Goal: Transaction & Acquisition: Register for event/course

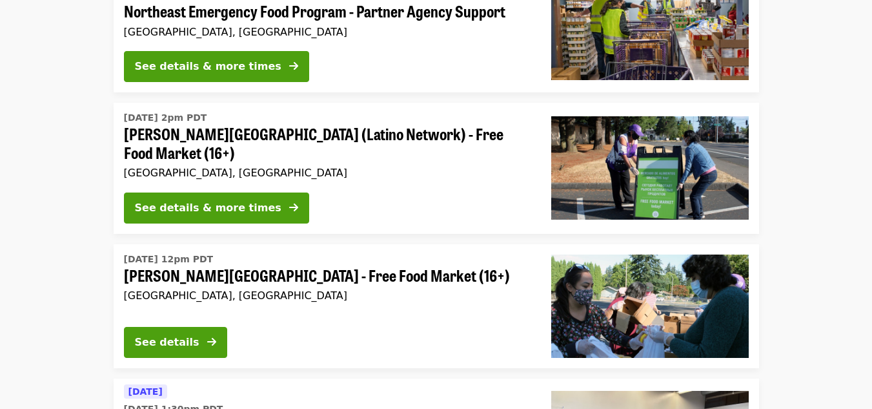
scroll to position [194, 0]
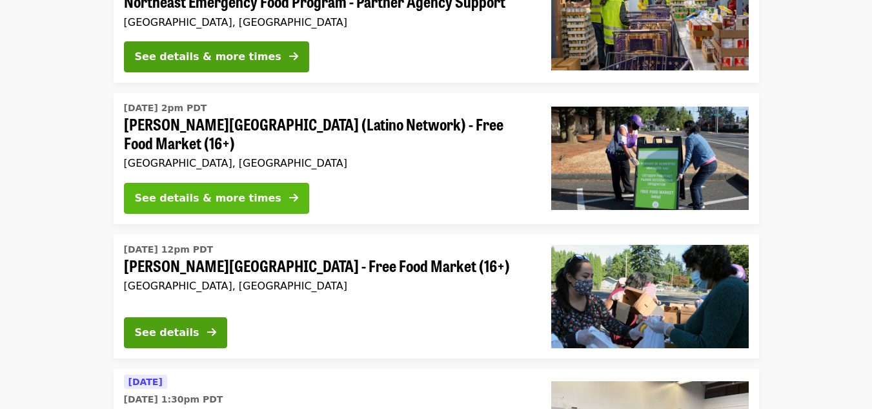
click at [239, 197] on div "See details & more times" at bounding box center [208, 197] width 147 height 15
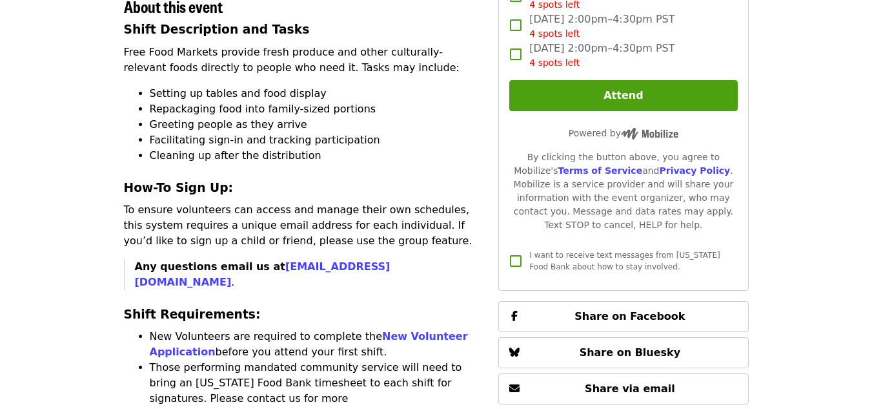
scroll to position [516, 0]
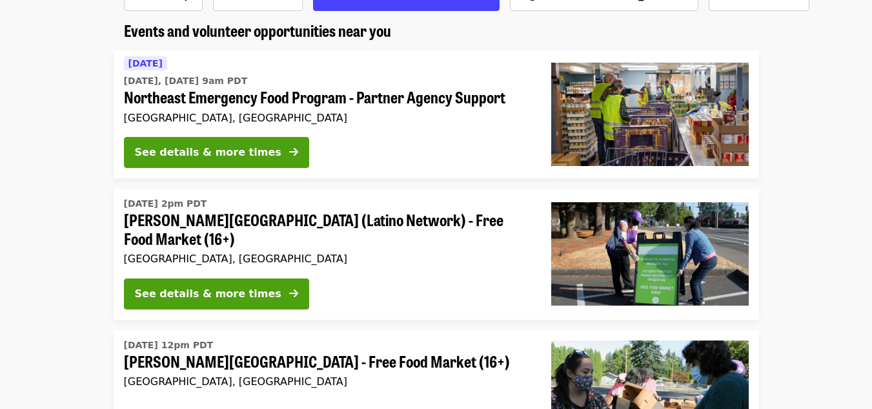
scroll to position [70, 0]
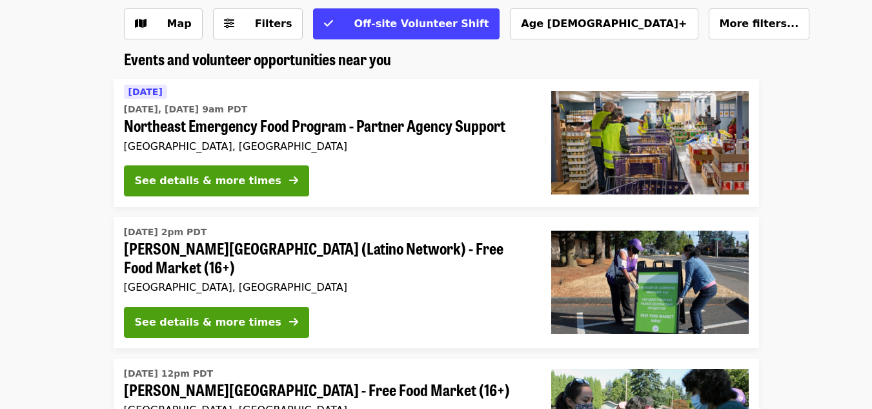
click at [314, 129] on span "Northeast Emergency Food Program - Partner Agency Support" at bounding box center [327, 125] width 407 height 19
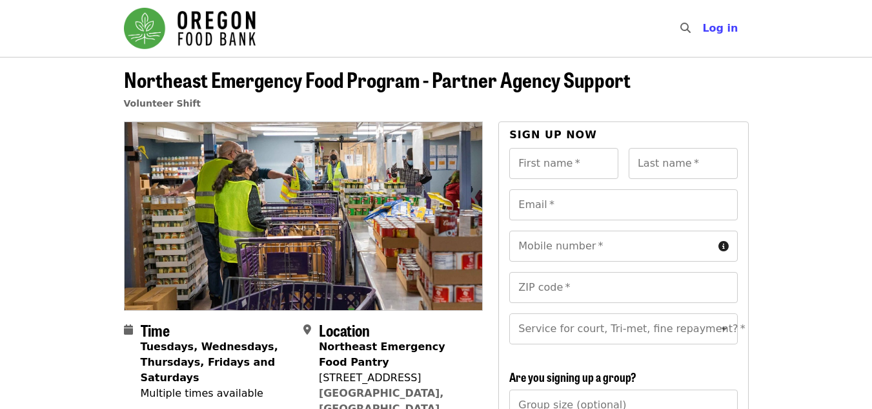
scroll to position [70, 0]
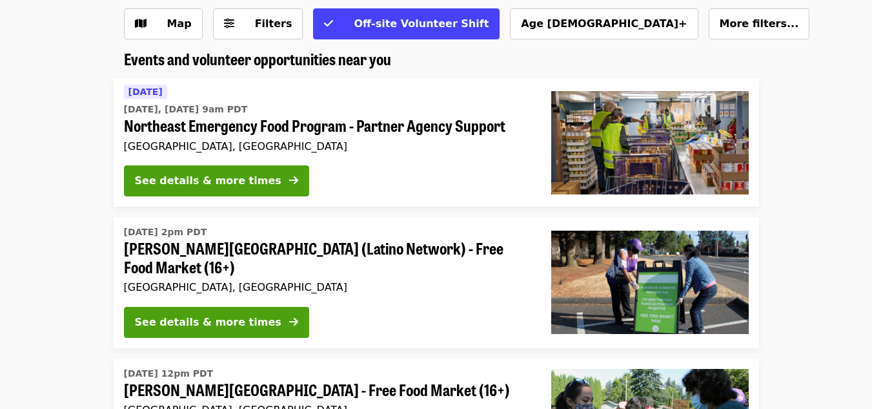
click at [433, 279] on div "Fri, Sep 19 @ 2pm PDT Rigler Elementary School (Latino Network) - Free Food Mar…" at bounding box center [327, 259] width 407 height 74
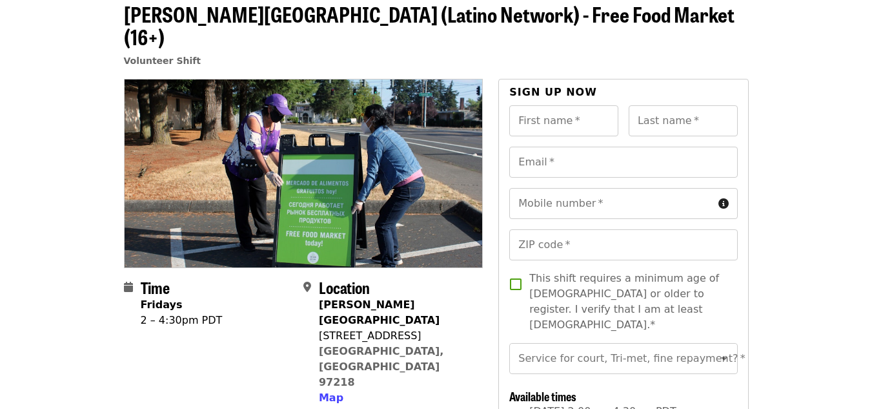
scroll to position [65, 0]
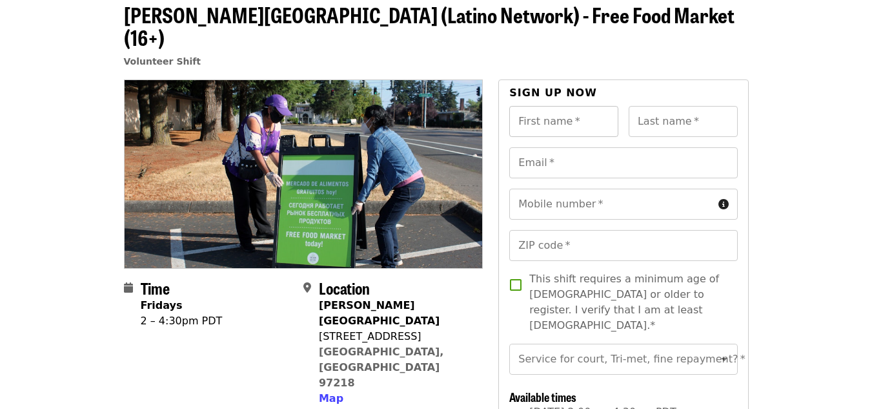
click at [565, 107] on input "First name   *" at bounding box center [563, 121] width 109 height 31
type input "***"
click at [693, 106] on input "Last name   *" at bounding box center [683, 121] width 109 height 31
type input "********"
click at [631, 147] on input "Email   *" at bounding box center [623, 162] width 228 height 31
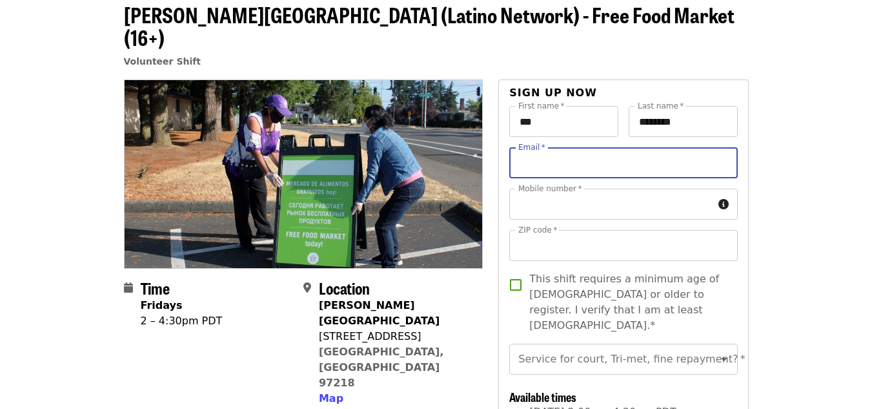
type input "**********"
type input "*****"
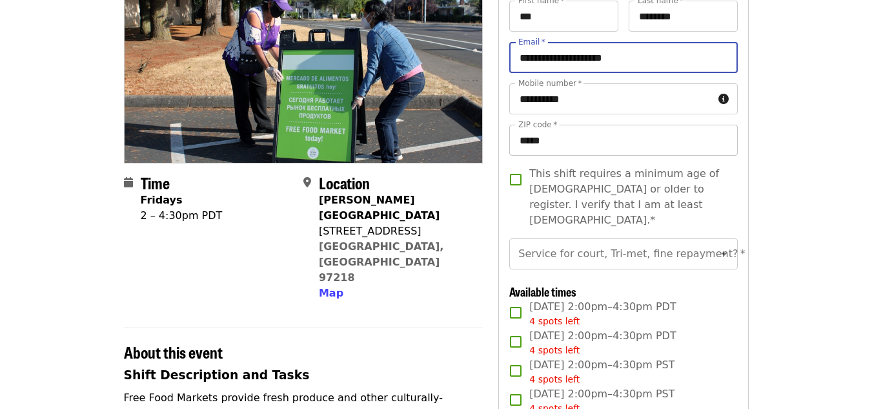
scroll to position [194, 0]
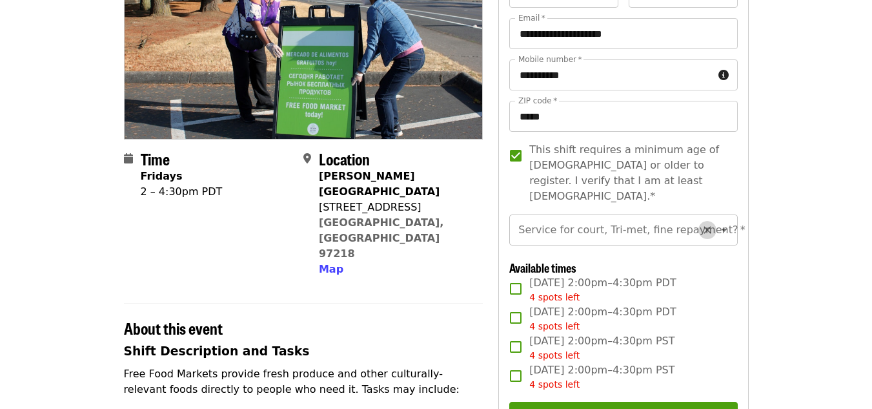
click at [701, 223] on icon "Clear" at bounding box center [707, 229] width 13 height 13
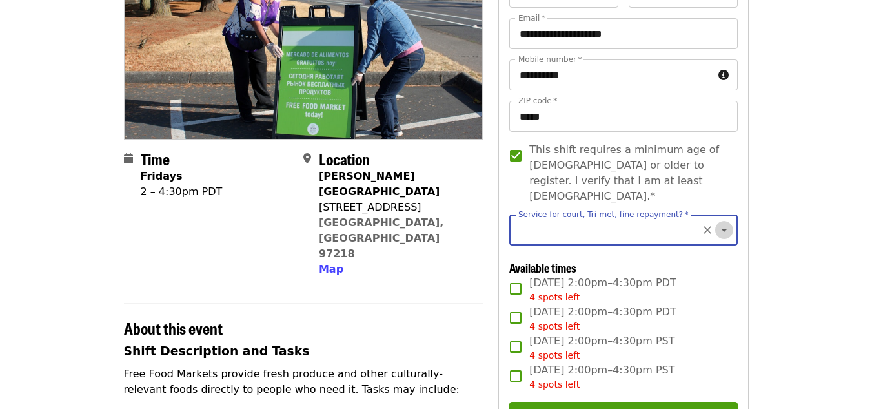
click at [717, 222] on icon "Open" at bounding box center [724, 229] width 15 height 15
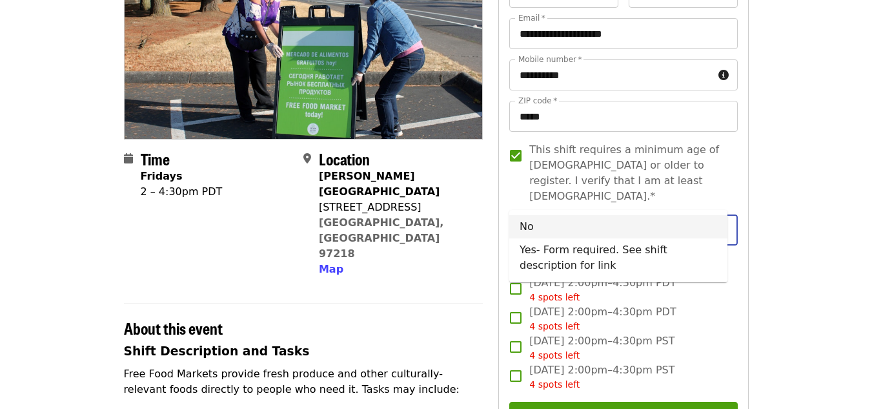
click at [535, 231] on li "No" at bounding box center [618, 226] width 218 height 23
type input "**"
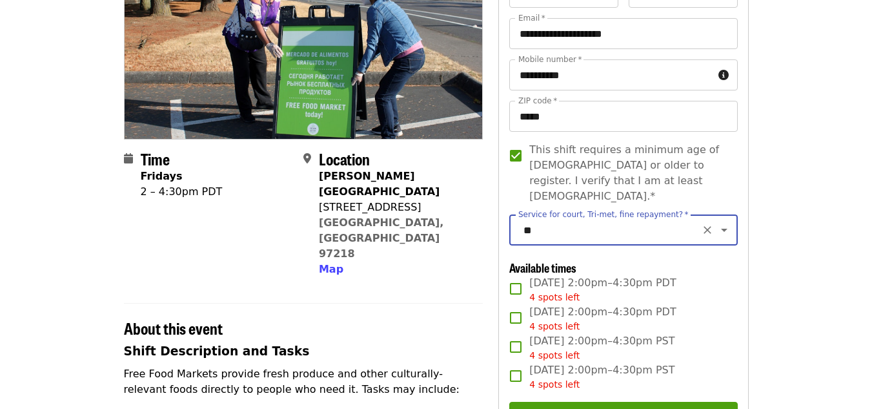
scroll to position [258, 0]
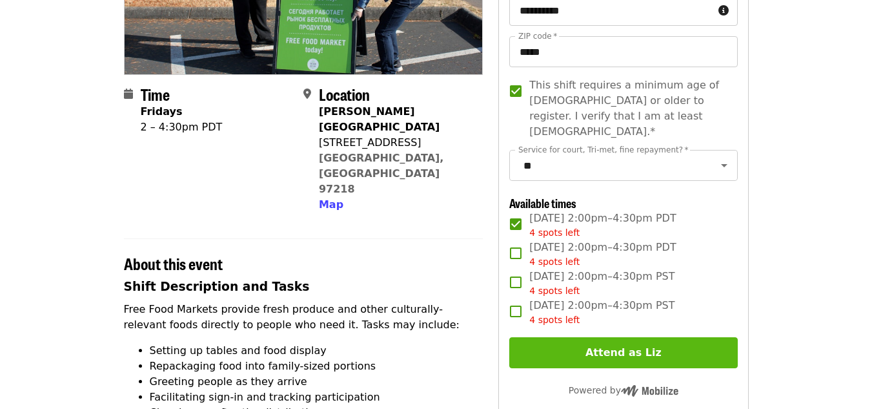
click at [626, 337] on button "Attend as Liz" at bounding box center [623, 352] width 228 height 31
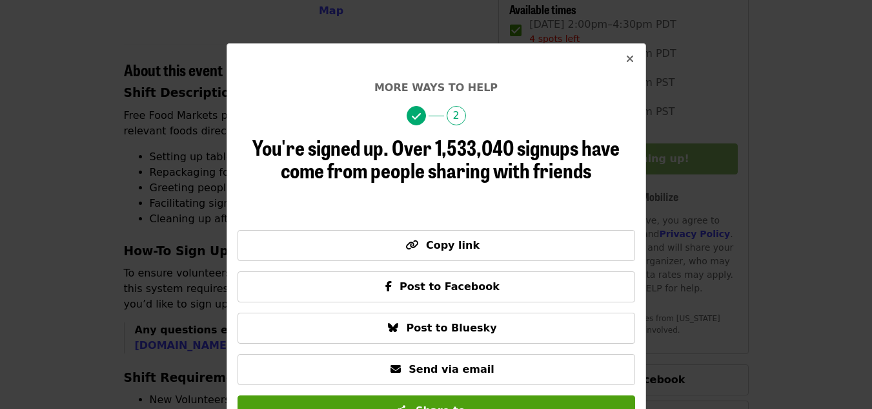
scroll to position [0, 0]
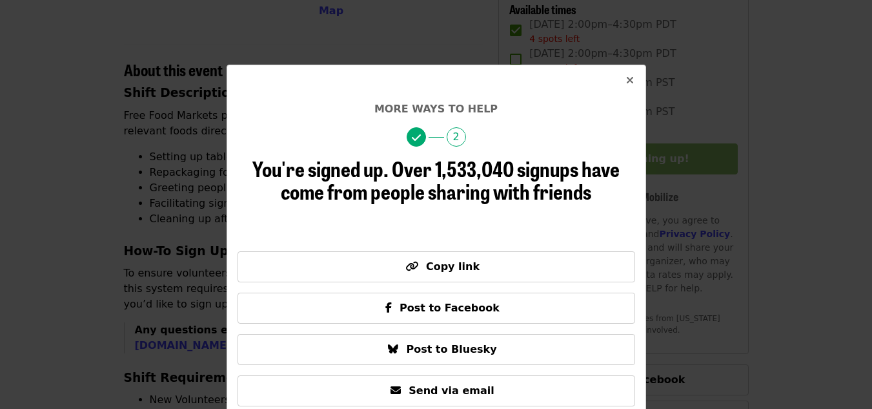
click at [626, 77] on icon "times icon" at bounding box center [630, 80] width 8 height 12
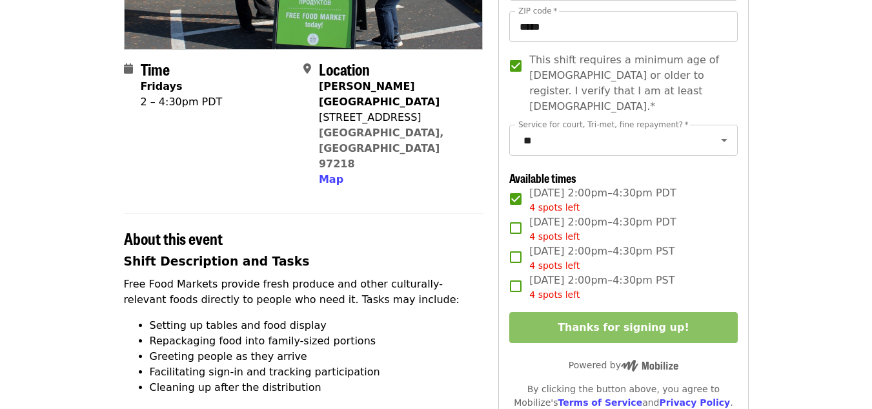
scroll to position [323, 0]
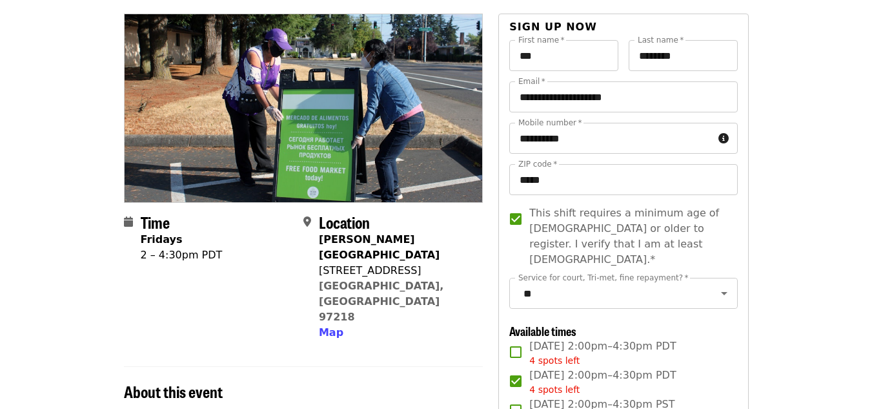
scroll to position [129, 0]
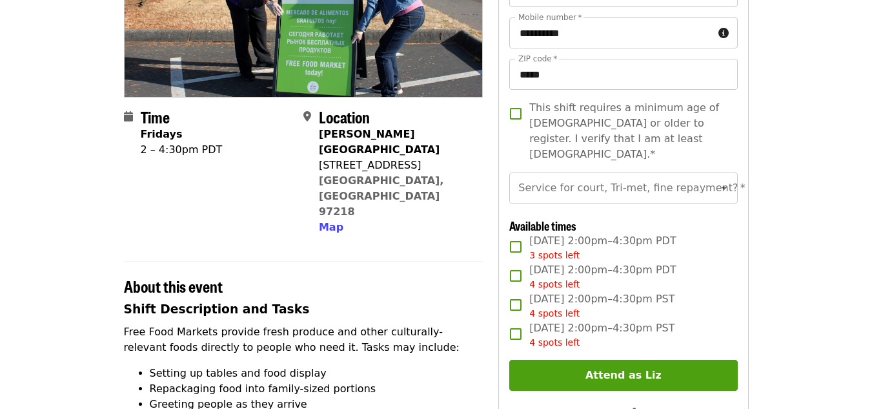
scroll to position [258, 0]
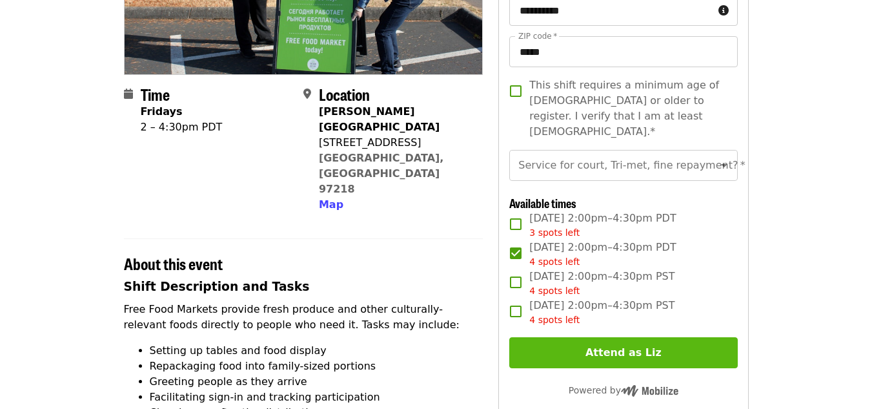
click at [648, 337] on button "Attend as Liz" at bounding box center [623, 352] width 228 height 31
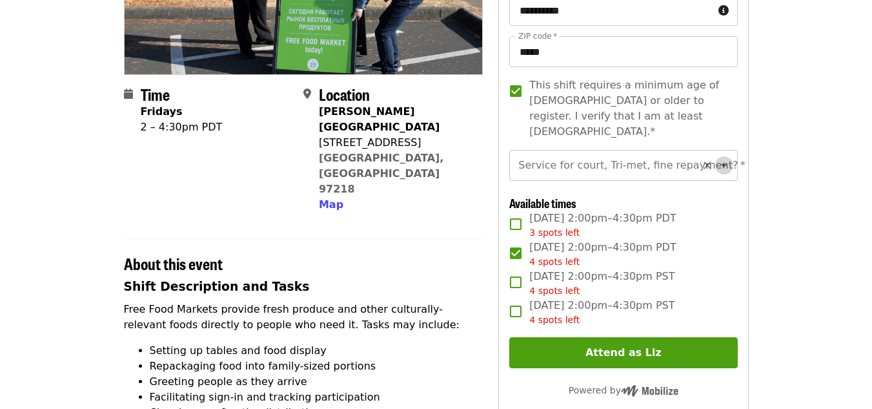
click at [717, 158] on icon "Open" at bounding box center [724, 165] width 15 height 15
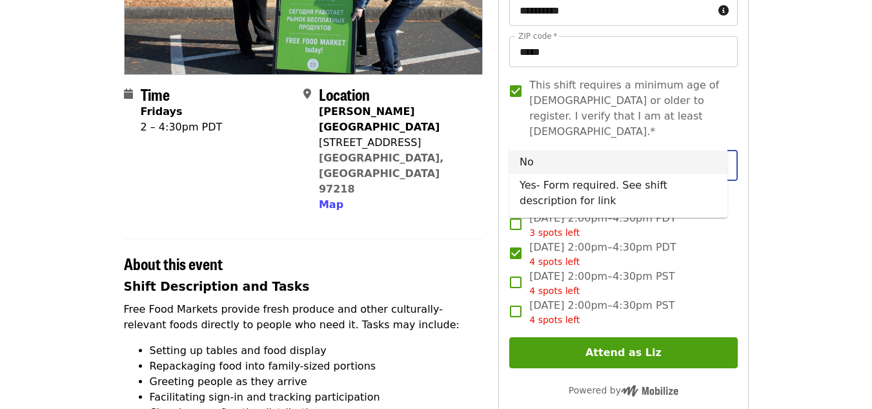
click at [688, 164] on li "No" at bounding box center [618, 161] width 218 height 23
type input "**"
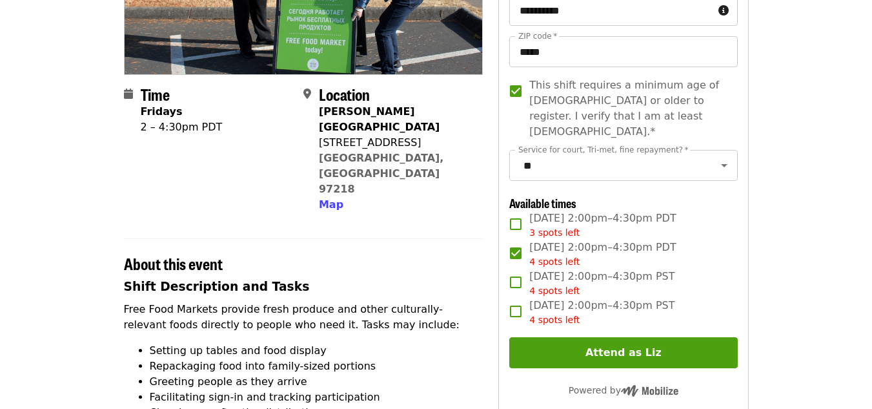
click at [746, 200] on div "**********" at bounding box center [623, 217] width 250 height 662
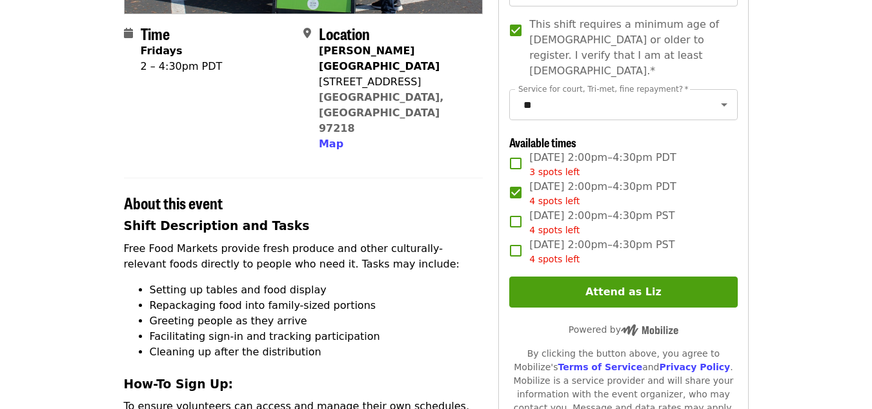
scroll to position [323, 0]
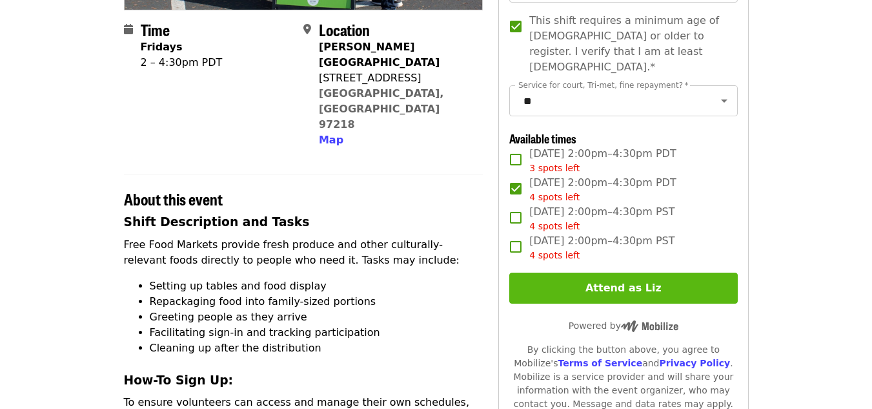
click at [617, 272] on button "Attend as Liz" at bounding box center [623, 287] width 228 height 31
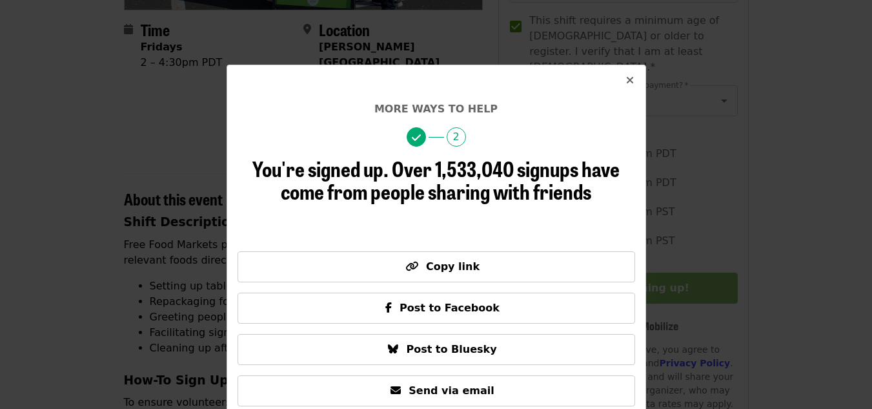
click at [628, 78] on icon "times icon" at bounding box center [630, 80] width 8 height 12
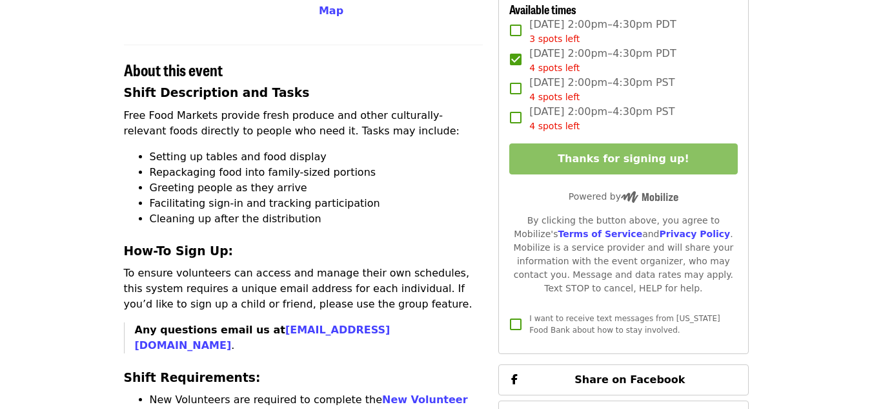
scroll to position [0, 0]
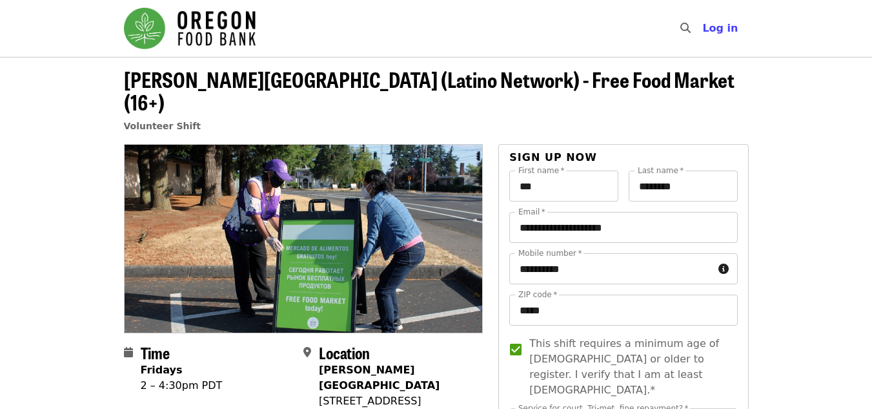
click at [214, 21] on img "Main navigation" at bounding box center [190, 28] width 132 height 41
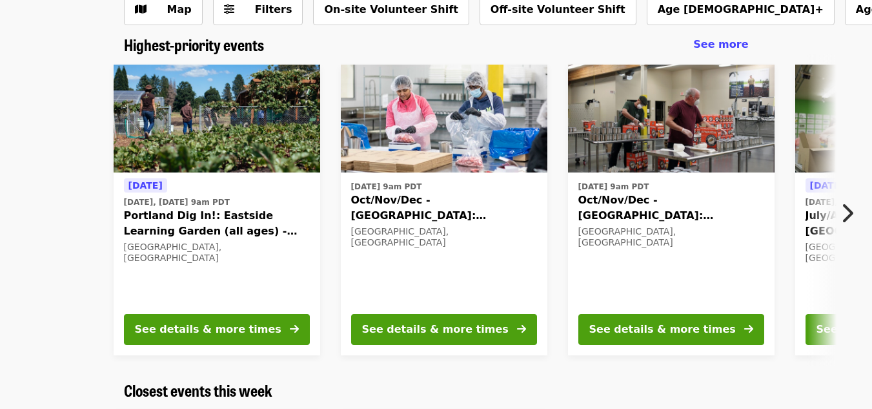
scroll to position [65, 0]
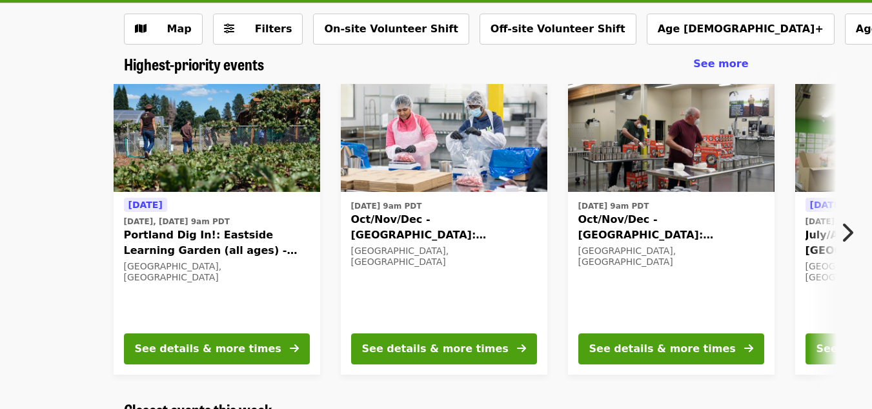
click at [671, 215] on span "Oct/Nov/Dec - [GEOGRAPHIC_DATA]: Repack/Sort (age [DEMOGRAPHIC_DATA]+)" at bounding box center [671, 227] width 186 height 31
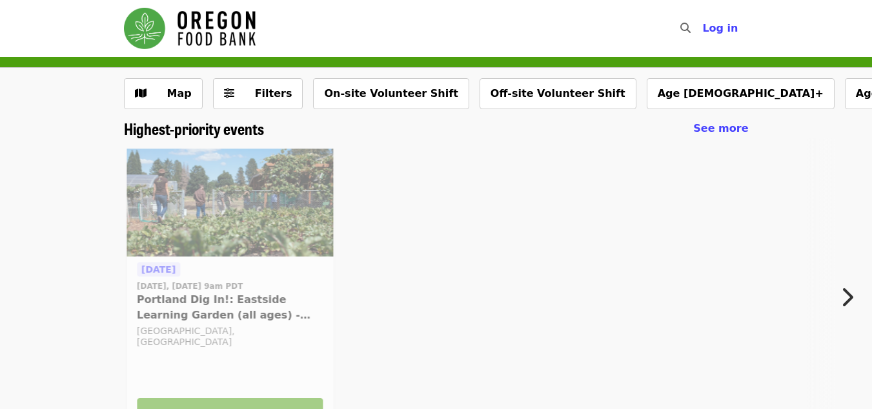
scroll to position [65, 0]
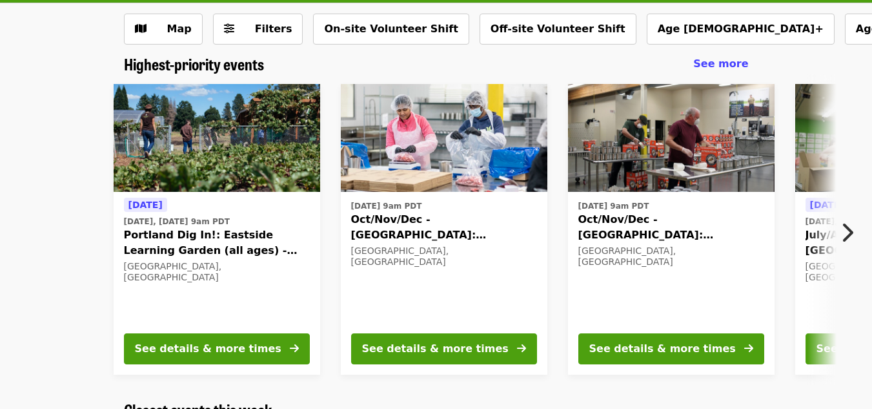
click at [850, 234] on icon "chevron-right icon" at bounding box center [847, 232] width 13 height 25
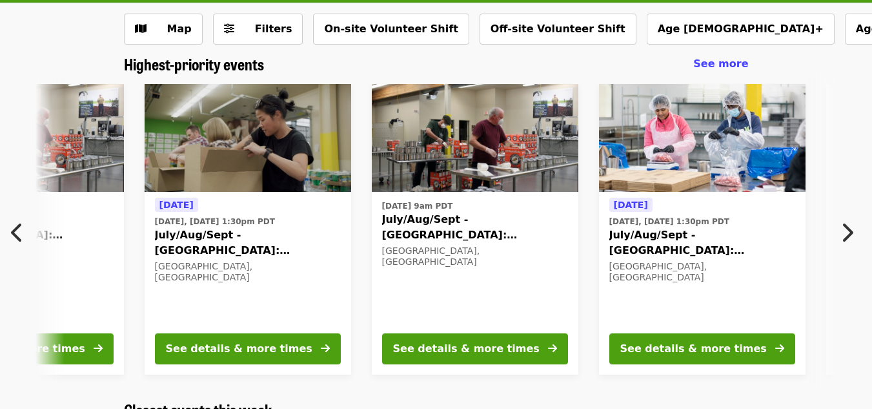
scroll to position [0, 695]
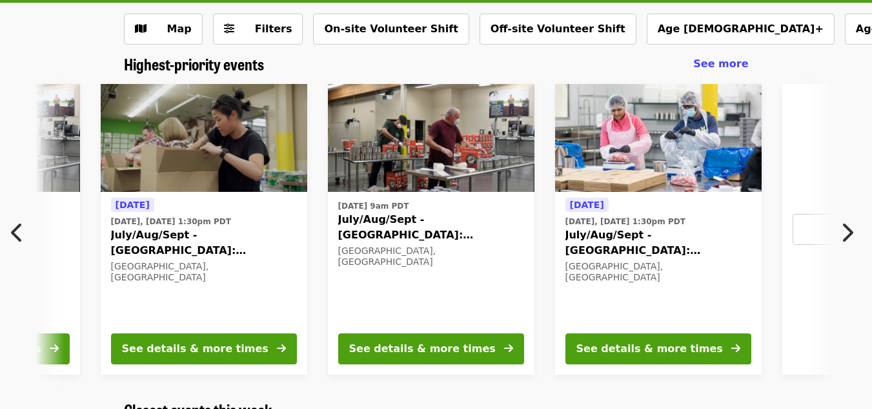
click at [15, 229] on icon "chevron-left icon" at bounding box center [17, 232] width 13 height 25
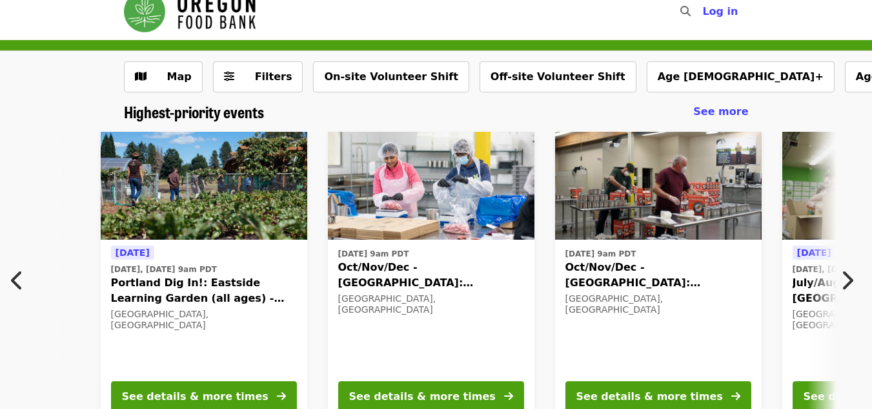
scroll to position [0, 0]
